Goal: Transaction & Acquisition: Purchase product/service

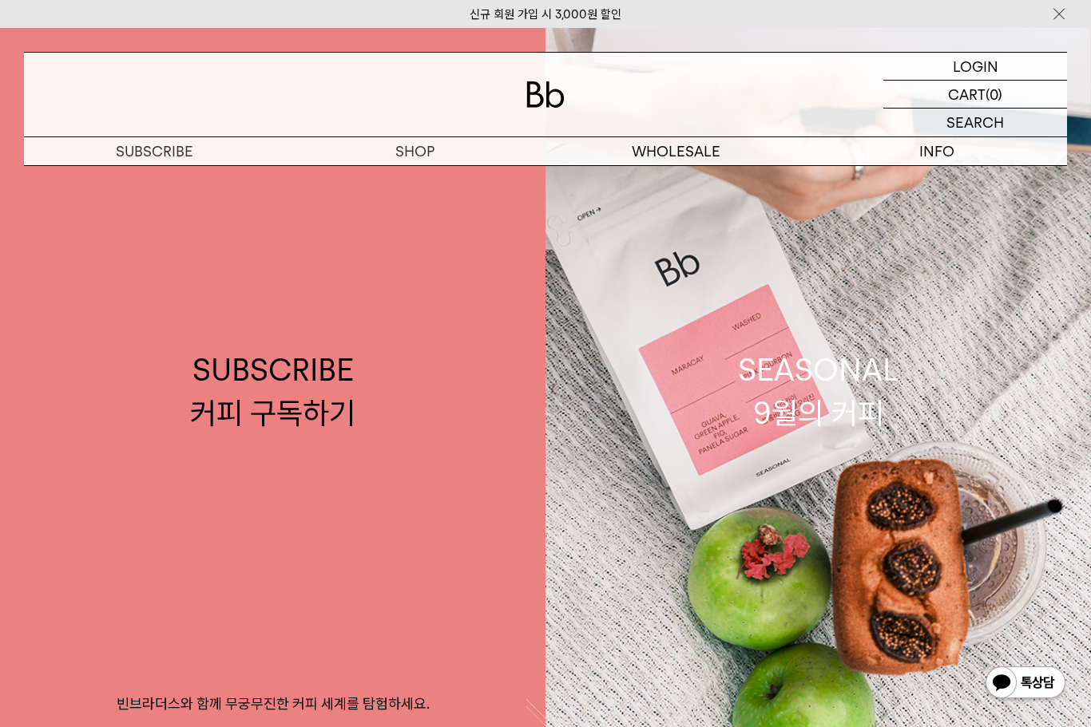
click at [1010, 68] on div "LOGIN 로그인" at bounding box center [975, 66] width 184 height 27
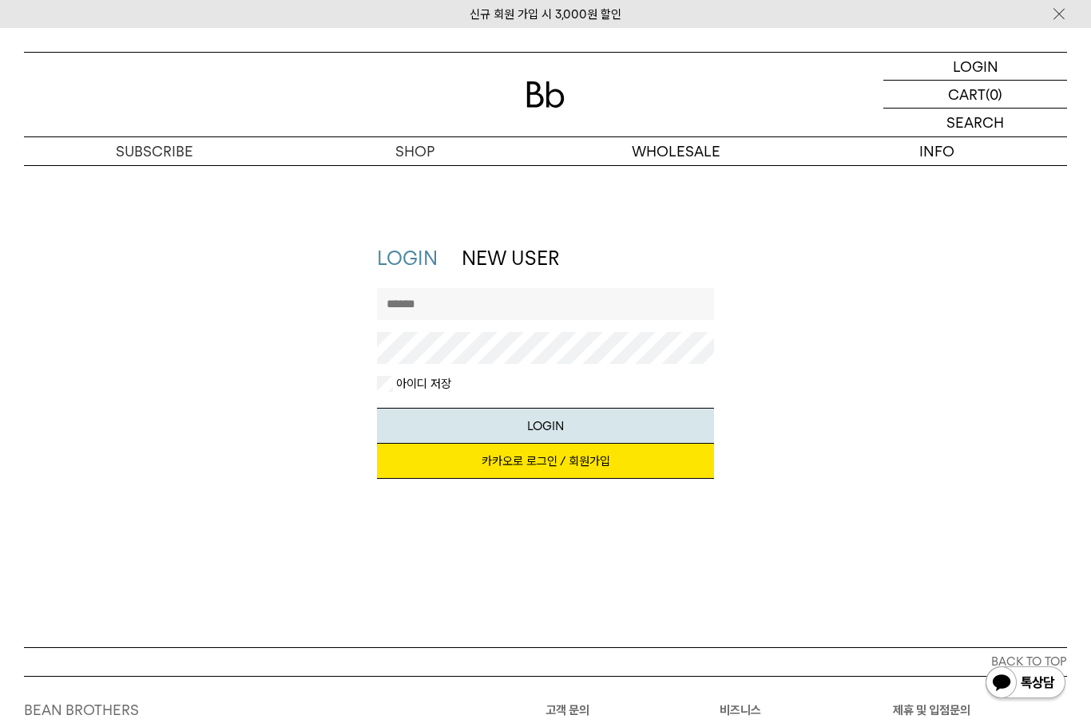
click at [604, 468] on link "카카오로 로그인 / 회원가입" at bounding box center [545, 461] width 337 height 35
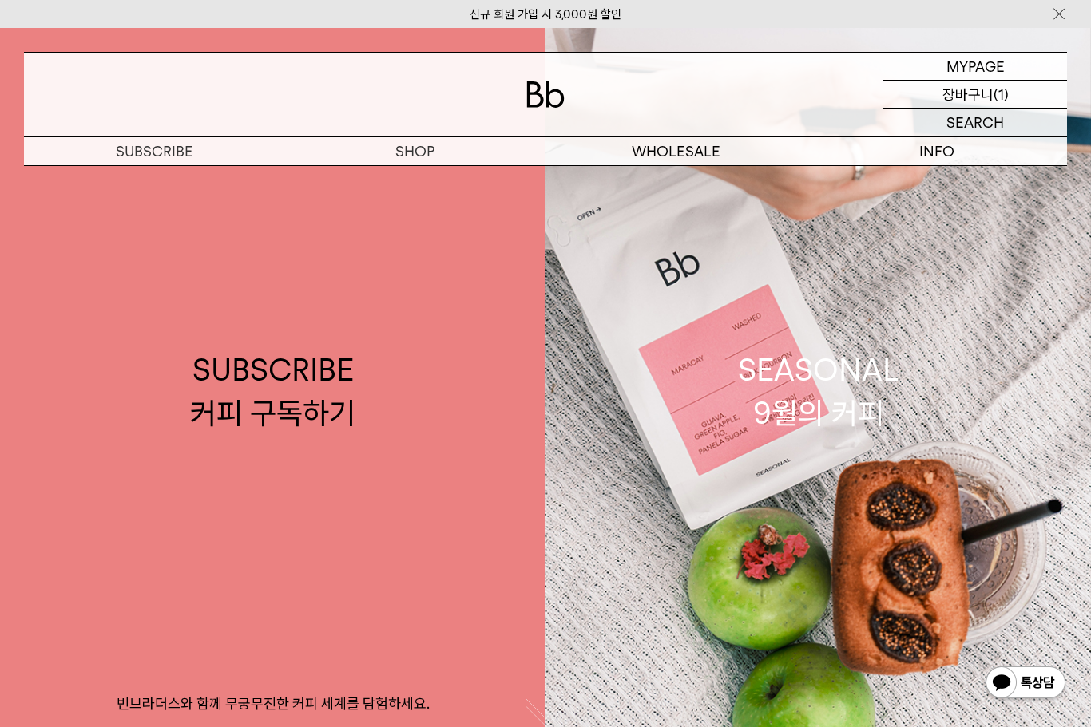
click at [991, 100] on p "장바구니" at bounding box center [967, 94] width 51 height 27
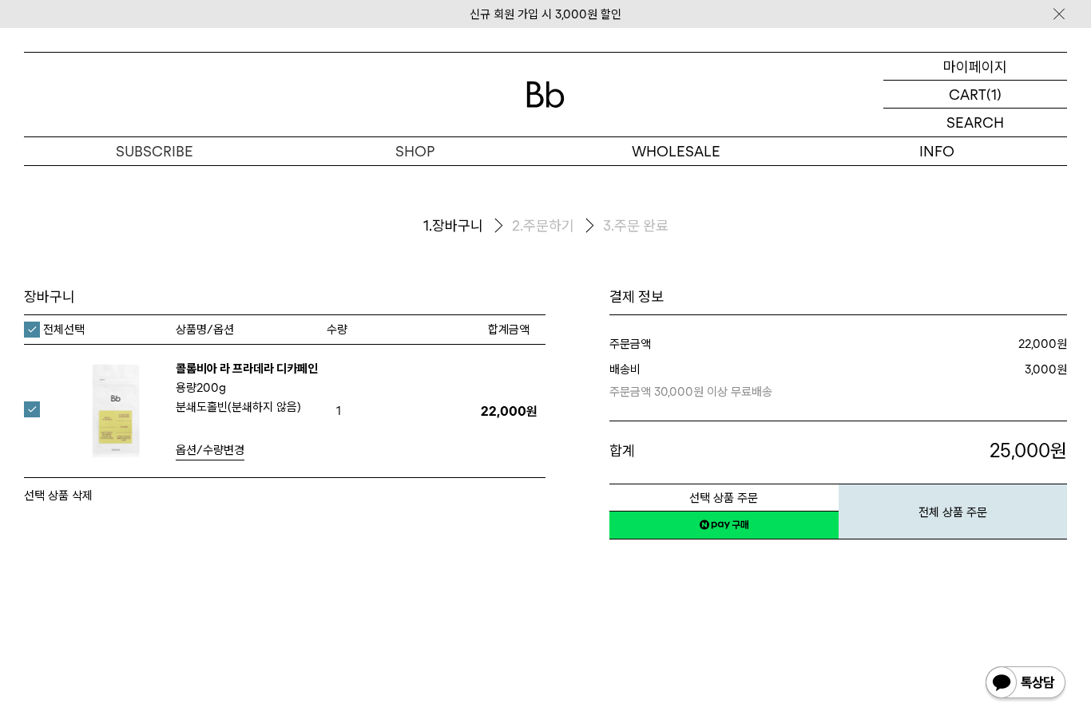
click at [981, 67] on p "마이페이지" at bounding box center [975, 66] width 64 height 27
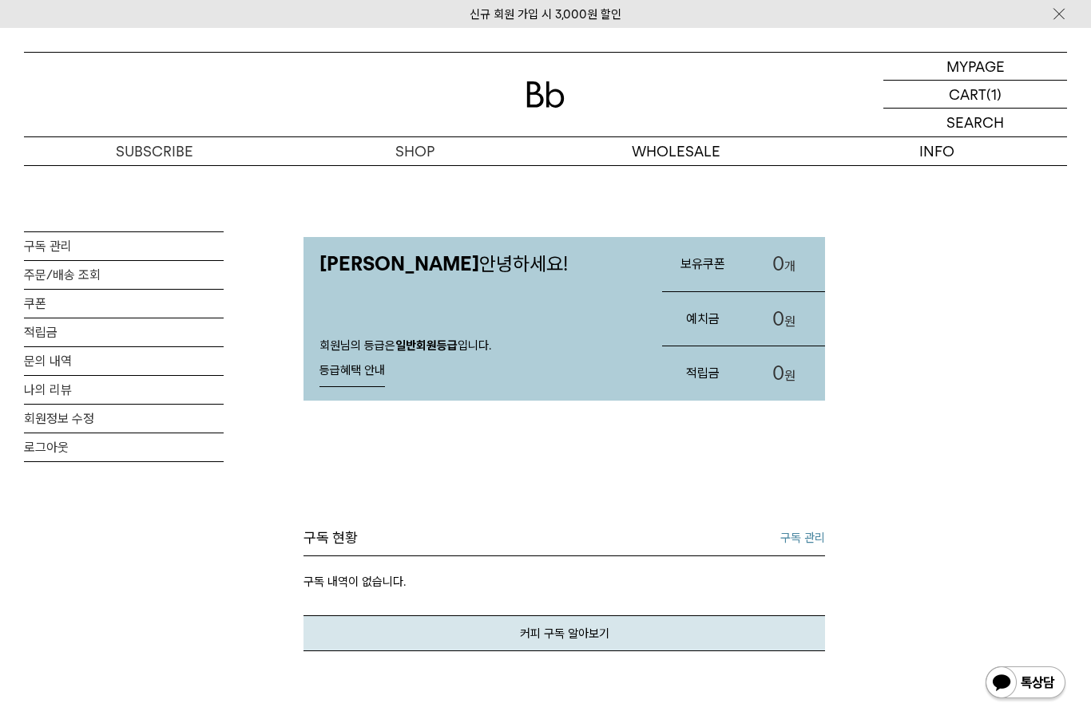
click at [65, 281] on link "주문/배송 조회" at bounding box center [124, 275] width 200 height 28
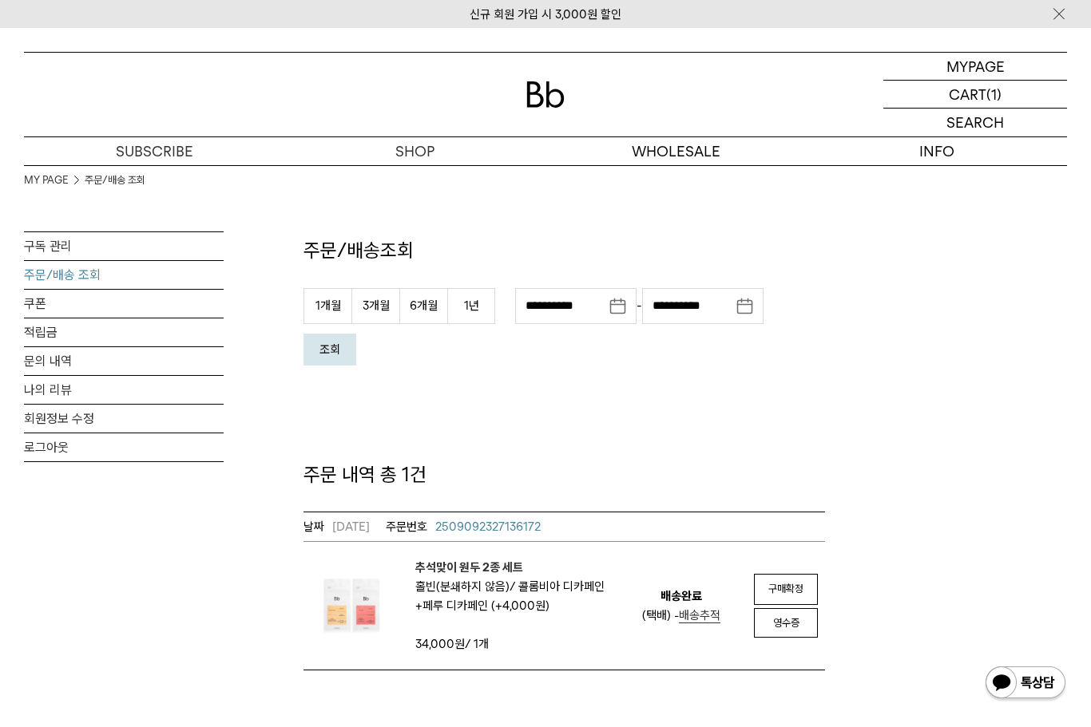
click at [997, 105] on p "(1)" at bounding box center [993, 94] width 15 height 27
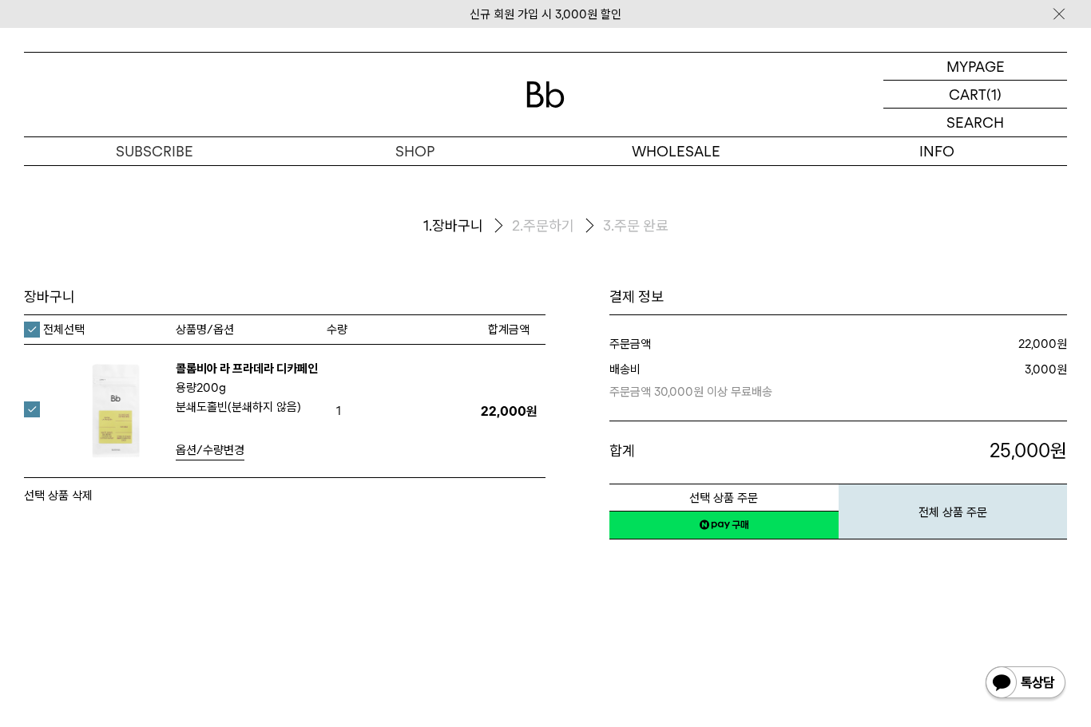
click at [237, 400] on b "홀빈(분쇄하지 않음)" at bounding box center [254, 407] width 94 height 14
click at [214, 445] on span "옵션/수량변경" at bounding box center [210, 450] width 69 height 14
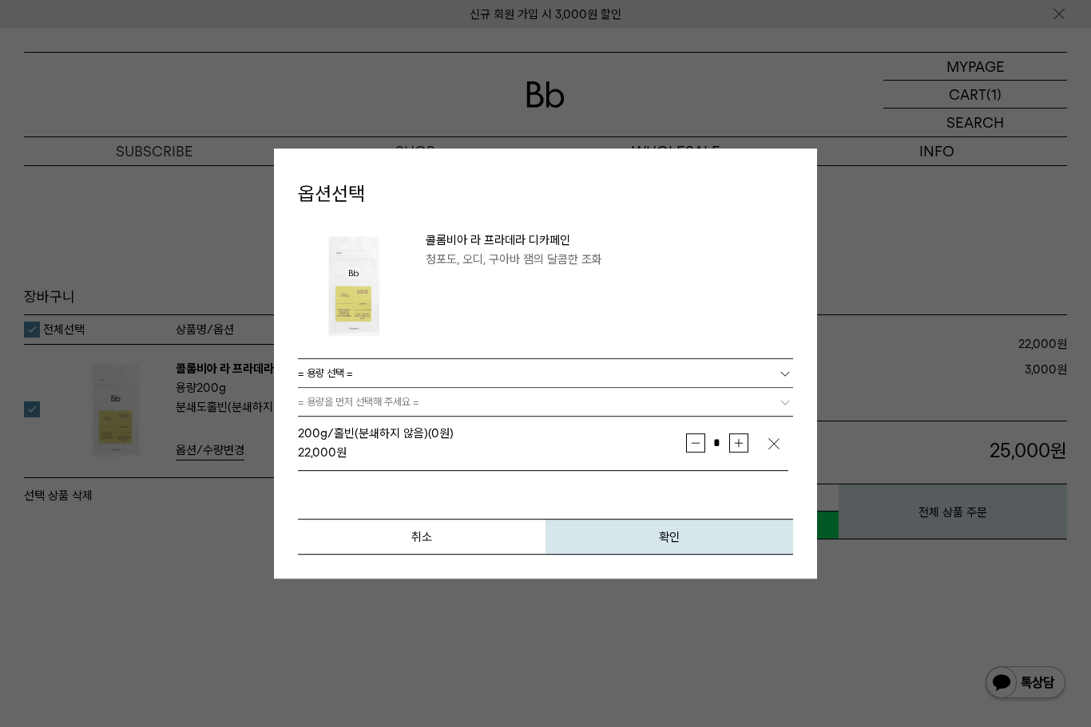
click at [698, 442] on button "감소" at bounding box center [695, 443] width 19 height 19
click at [375, 539] on button "취소" at bounding box center [422, 537] width 248 height 36
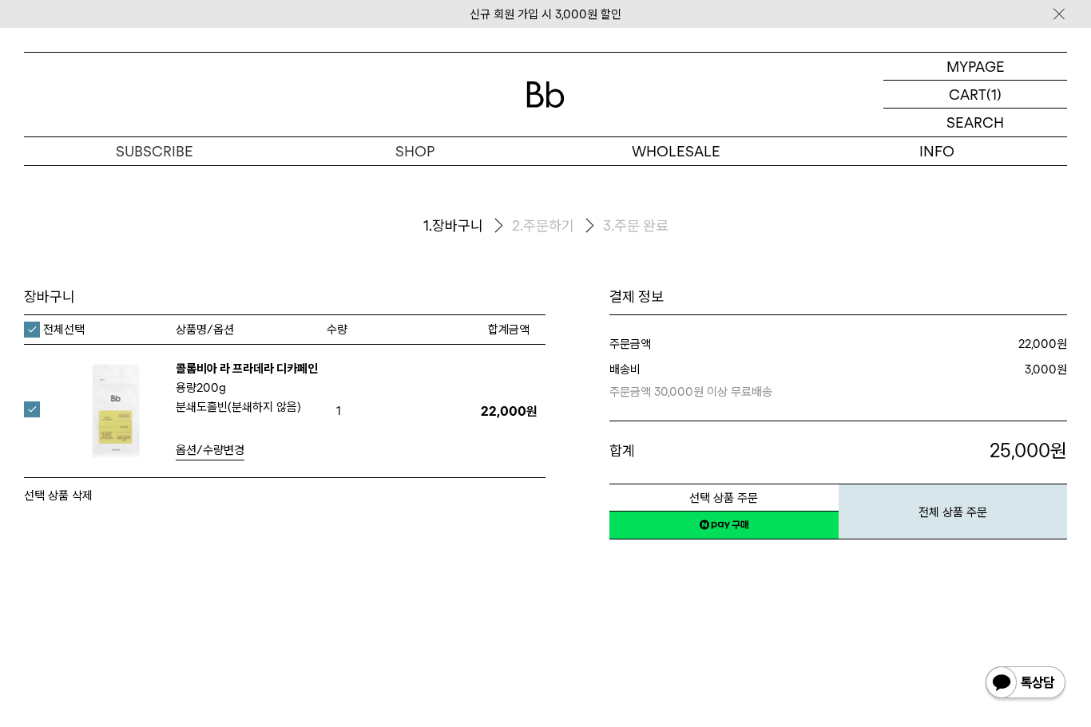
click at [32, 329] on label "전체선택" at bounding box center [54, 330] width 61 height 16
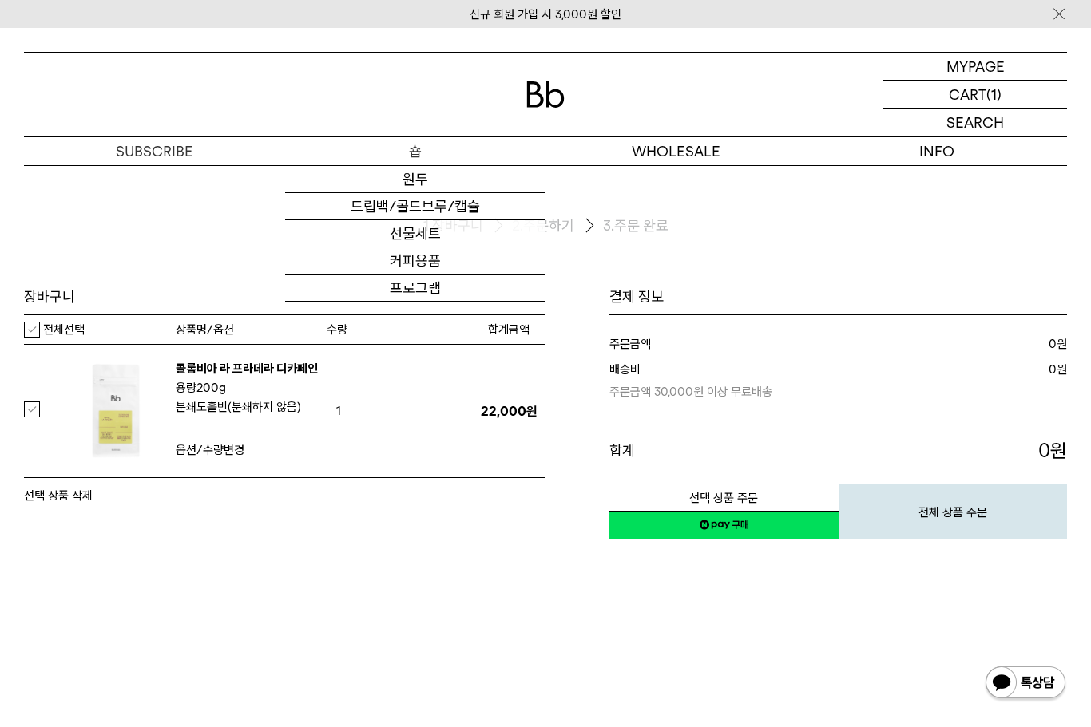
click at [428, 181] on link "원두" at bounding box center [415, 179] width 261 height 27
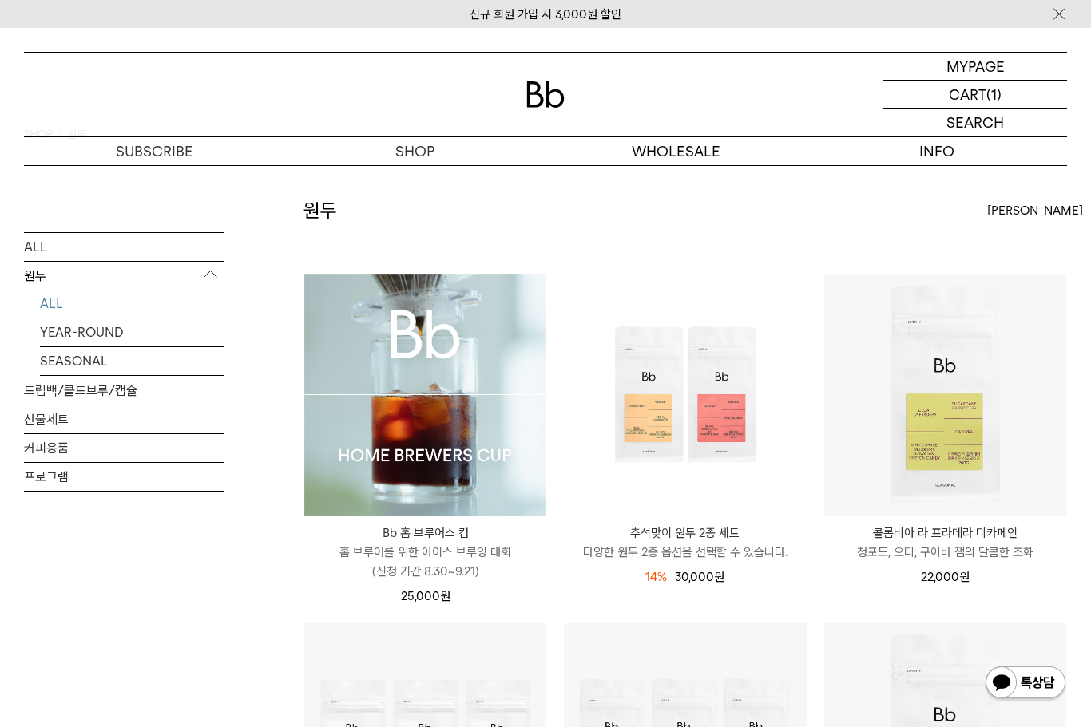
scroll to position [51, 0]
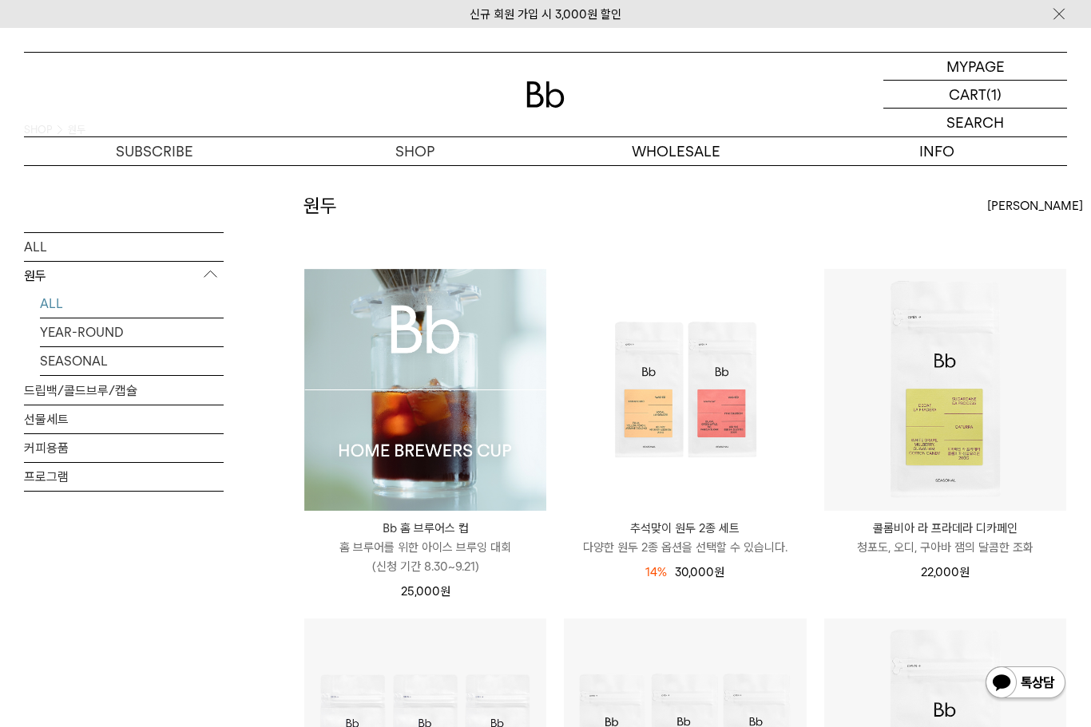
click at [711, 542] on p "다양한 원두 2종 옵션을 선택할 수 있습니다." at bounding box center [685, 547] width 242 height 19
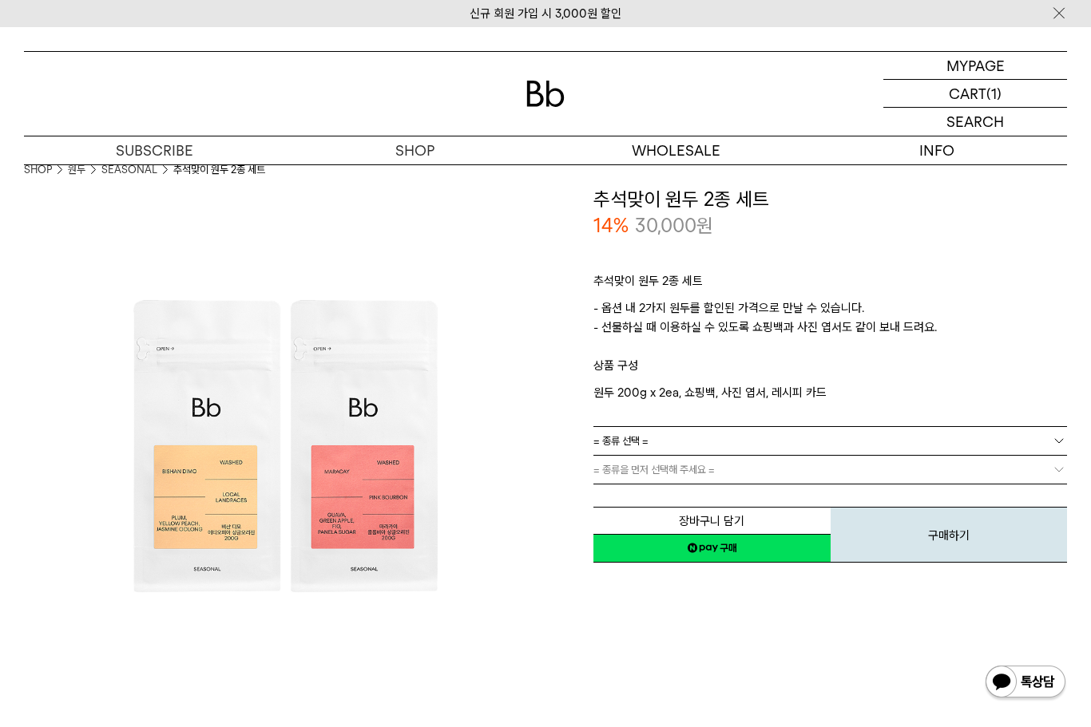
scroll to position [11, 0]
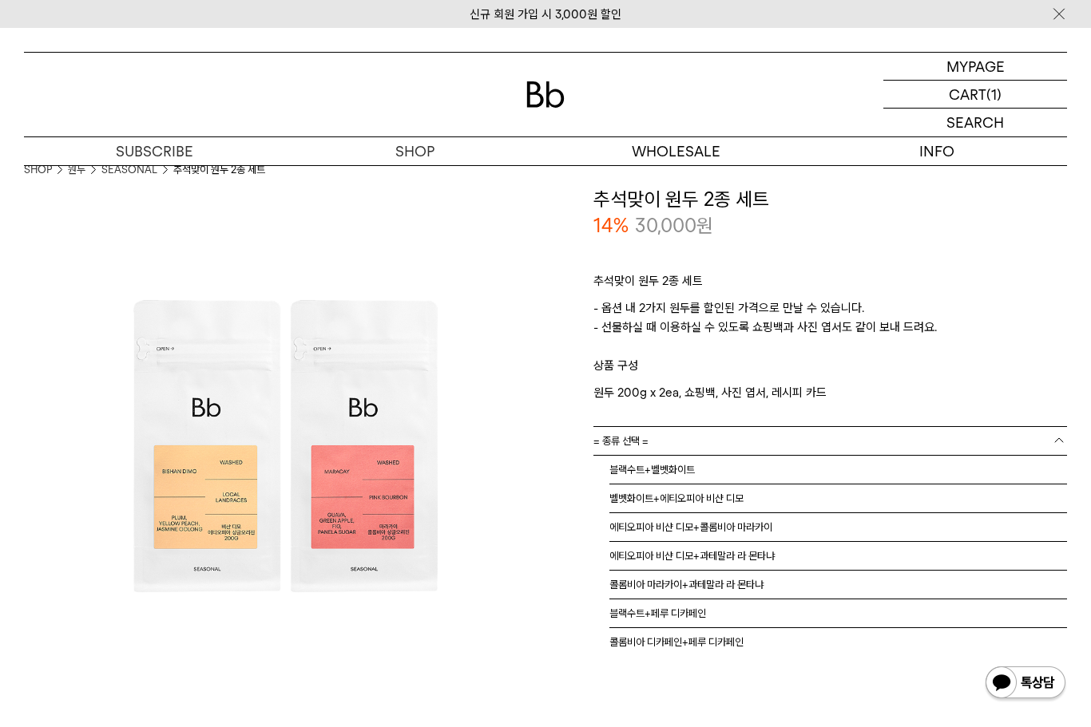
click at [891, 373] on p "상품 구성" at bounding box center [830, 369] width 474 height 27
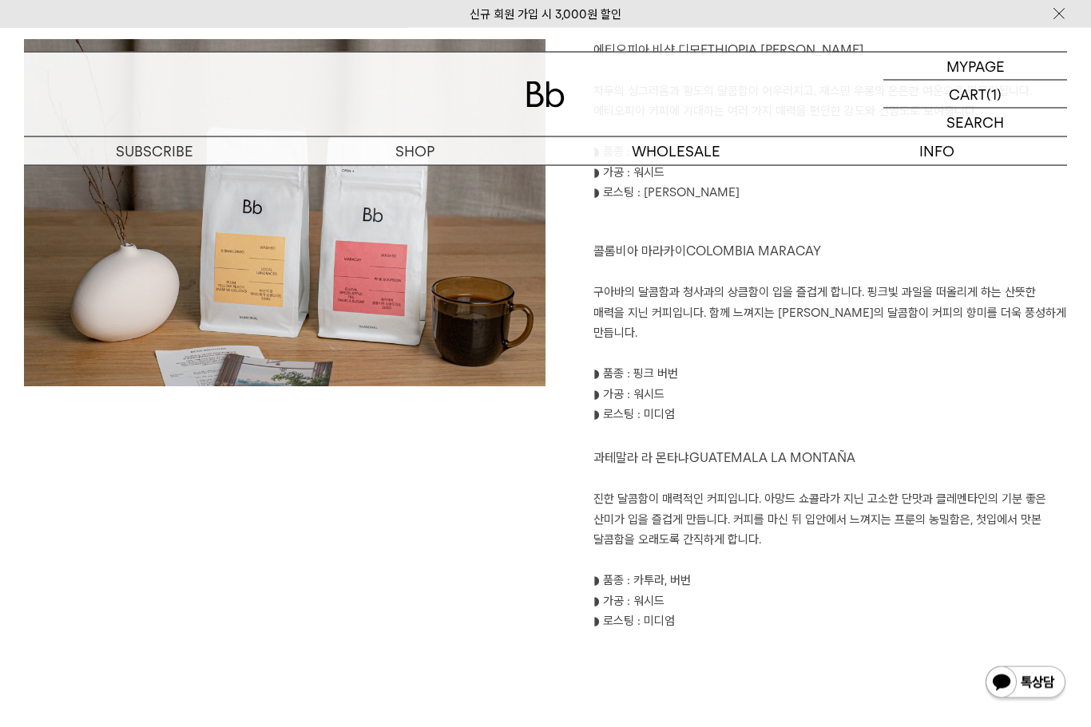
scroll to position [1791, 0]
